Goal: Communication & Community: Ask a question

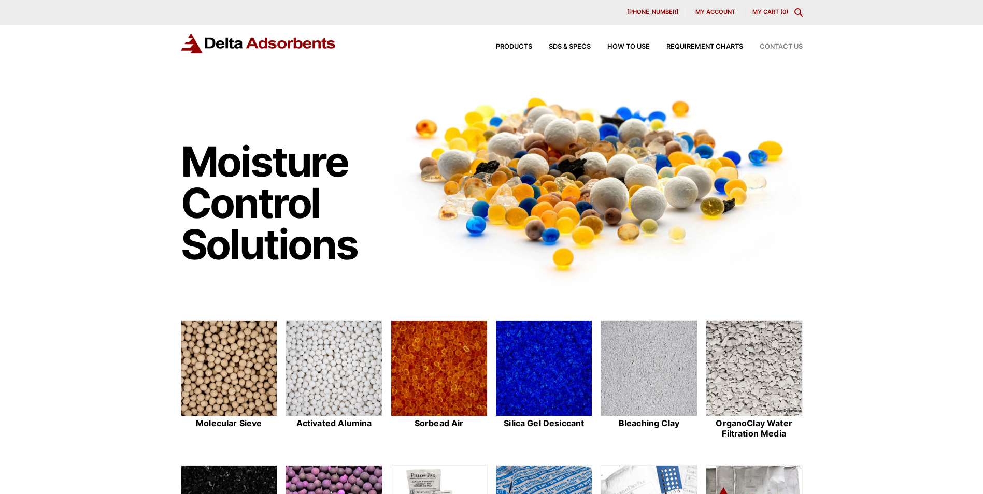
click at [797, 45] on span "Contact Us" at bounding box center [781, 47] width 43 height 7
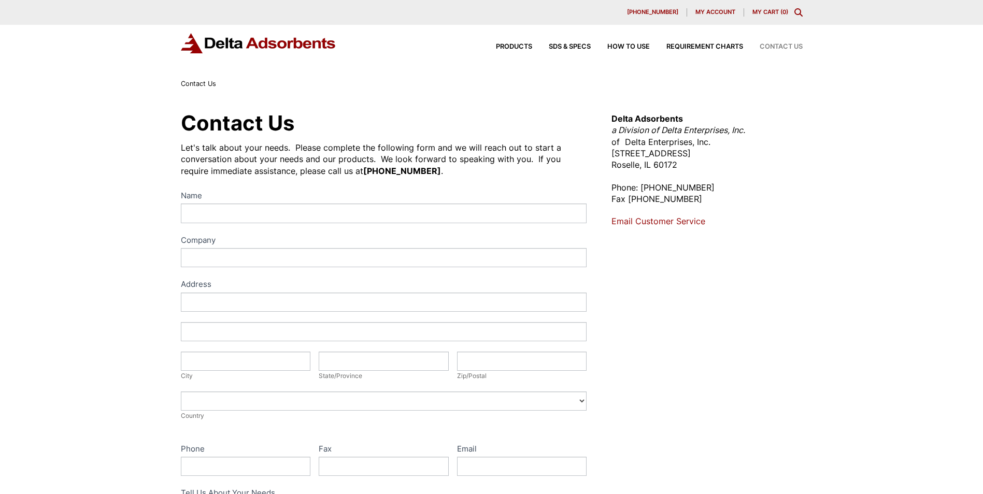
click at [443, 199] on label "Name" at bounding box center [384, 196] width 406 height 15
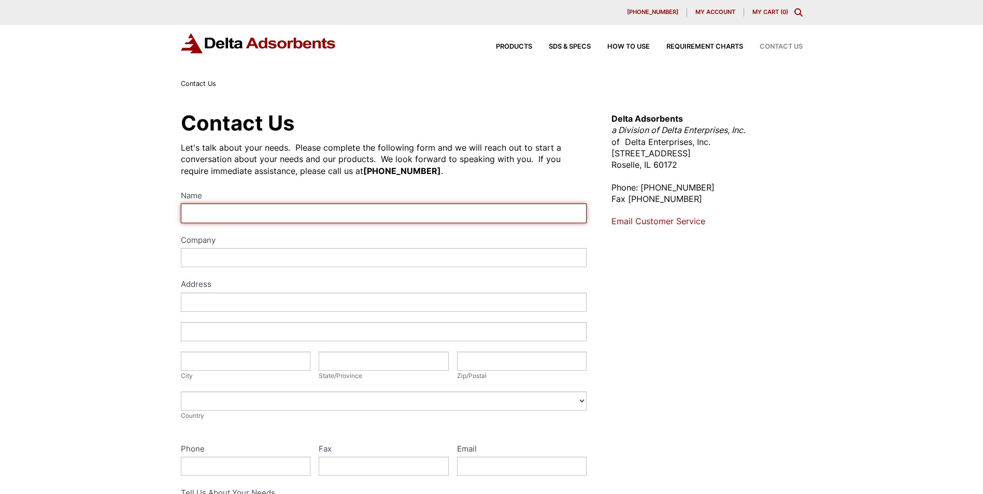
click at [443, 204] on input "Name" at bounding box center [384, 213] width 406 height 19
click at [444, 211] on input "Name" at bounding box center [384, 213] width 406 height 19
type input "Devadharshini Kathan"
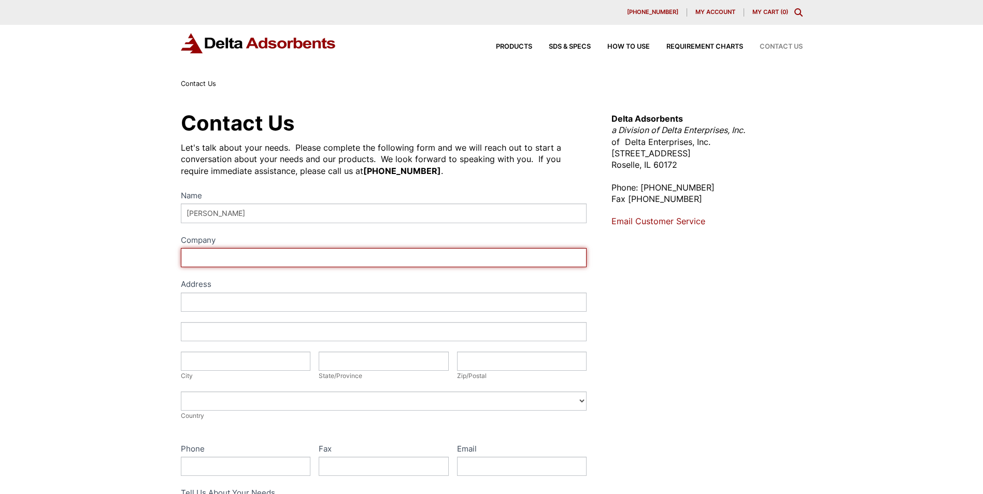
type input "University of South Carolina"
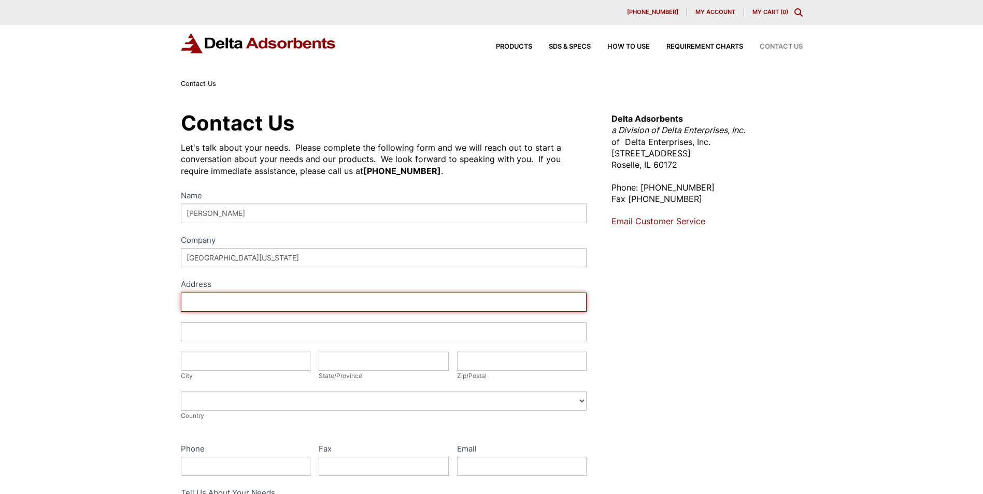
type input "301 Main Street,"
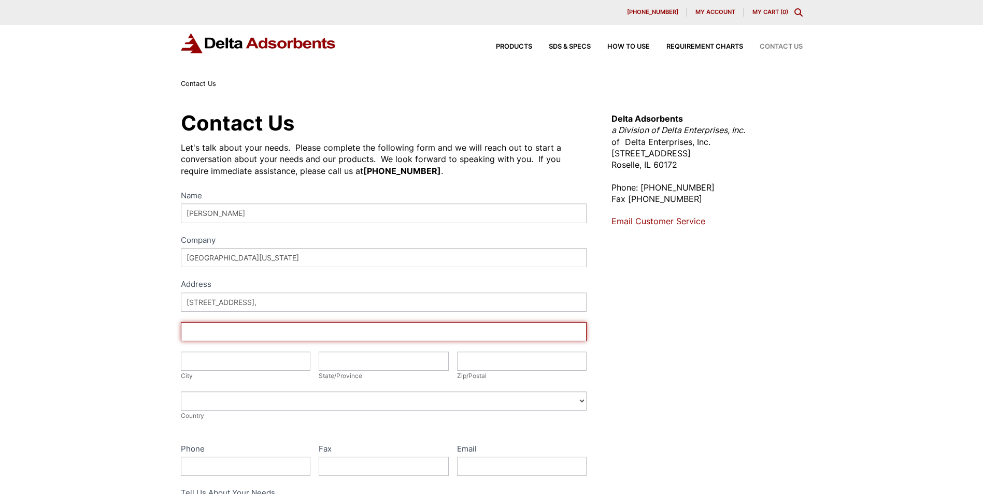
type input "Rm 2C02"
type input "COLUMBIA"
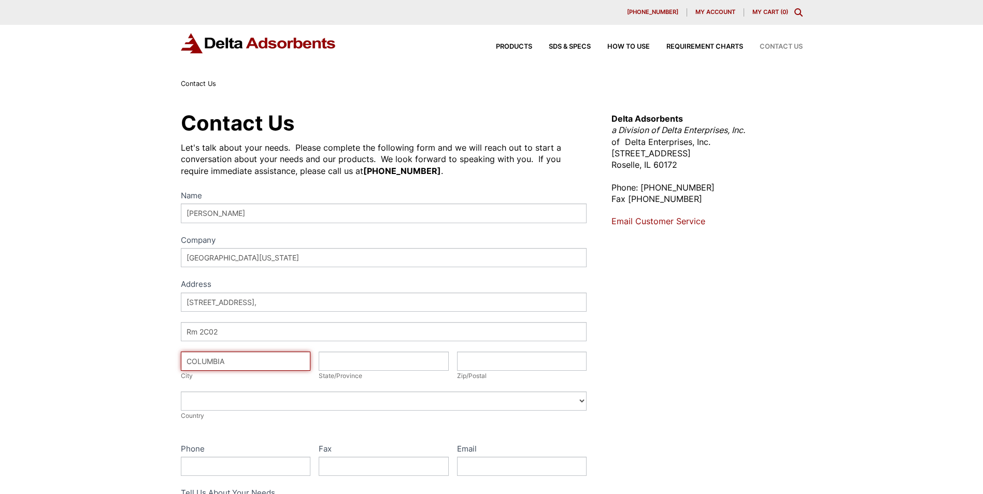
type input "South Carolina"
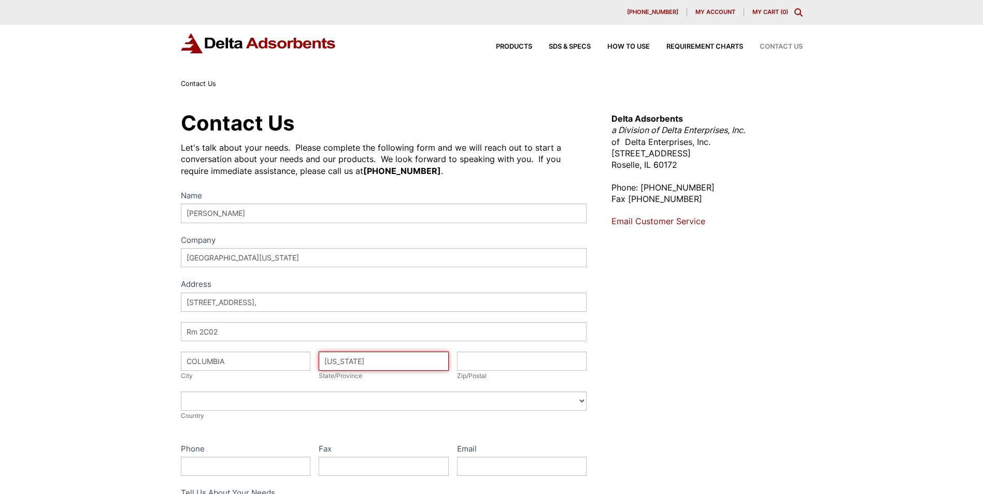
type input "29208"
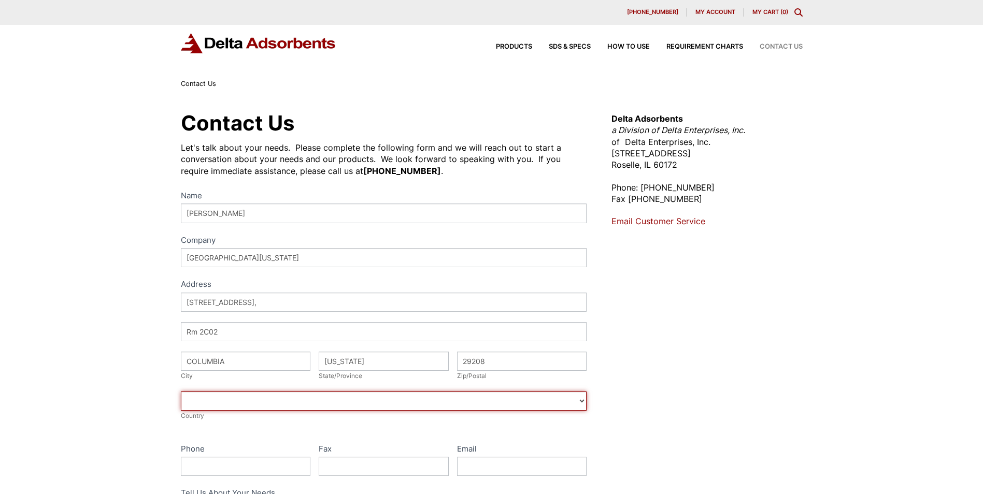
select select "United States"
type input "9804010940"
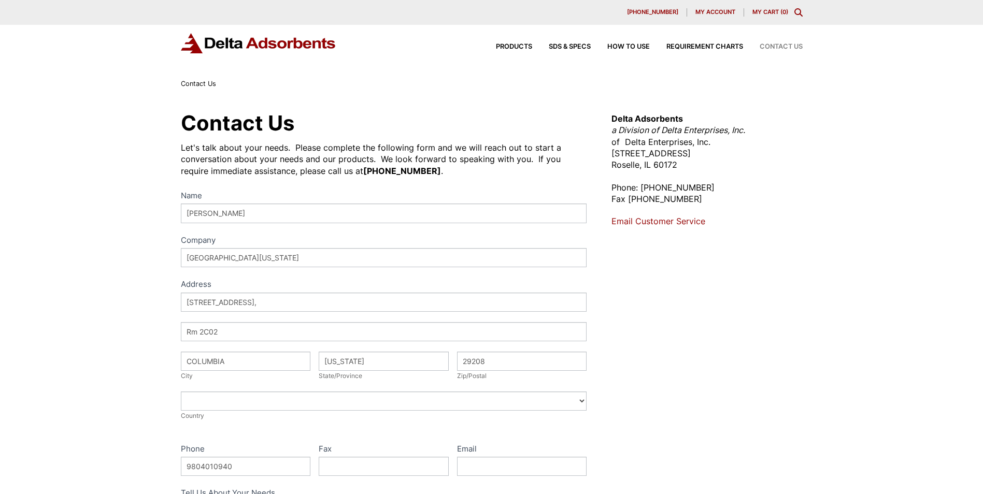
type input "dkathan@email.sc.edu"
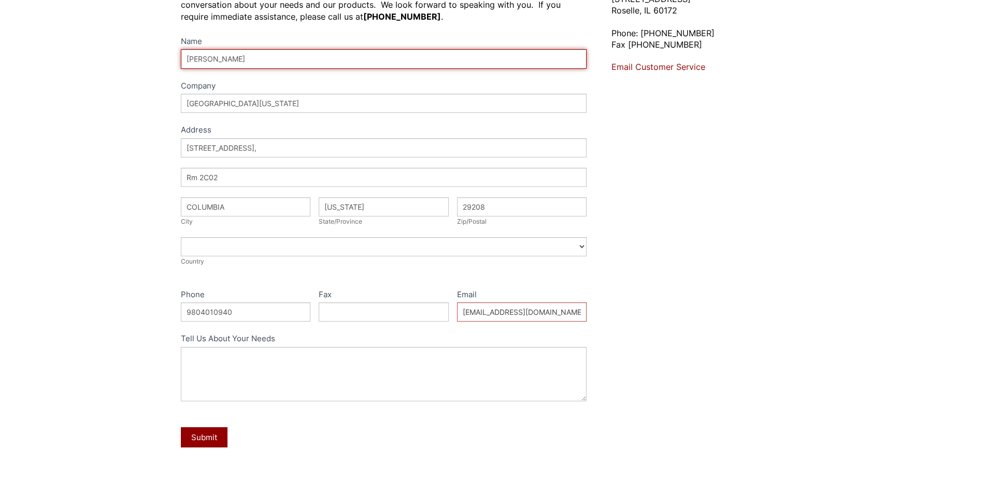
scroll to position [155, 0]
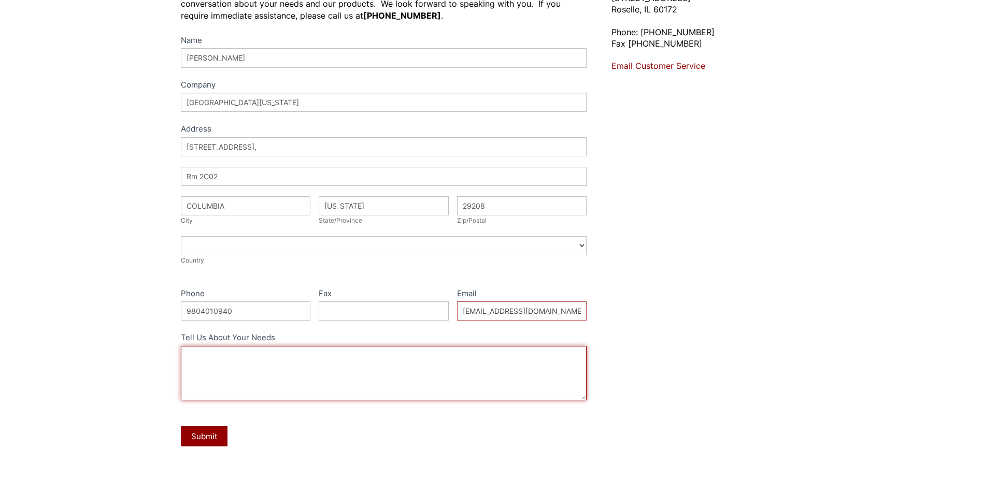
click at [287, 356] on textarea "Tell Us About Your Needs" at bounding box center [384, 373] width 406 height 54
paste textarea "DA-8128"
click at [316, 357] on textarea "Would you send invoice for this order DA-8128" at bounding box center [384, 373] width 406 height 54
type textarea "Would you send invoice for this order #DA-8128"
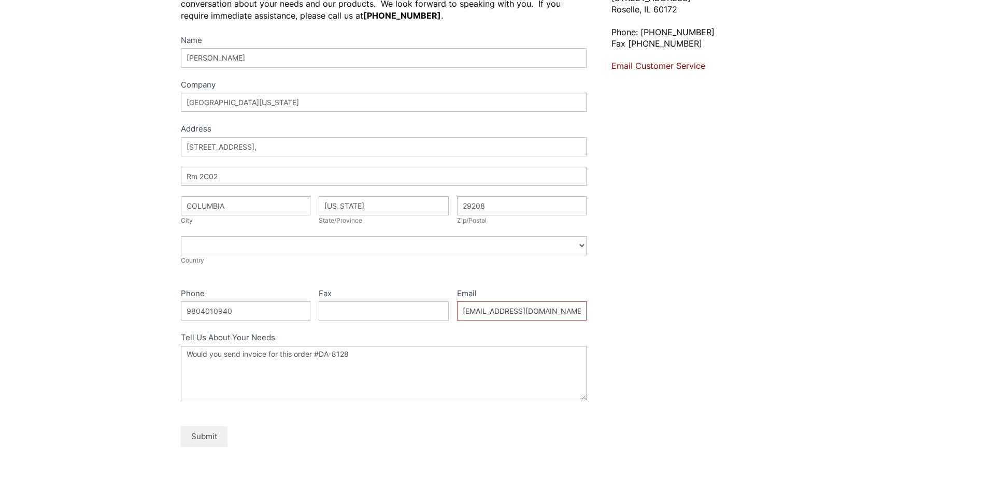
click at [218, 440] on button "Submit" at bounding box center [204, 437] width 47 height 20
